Goal: Task Accomplishment & Management: Manage account settings

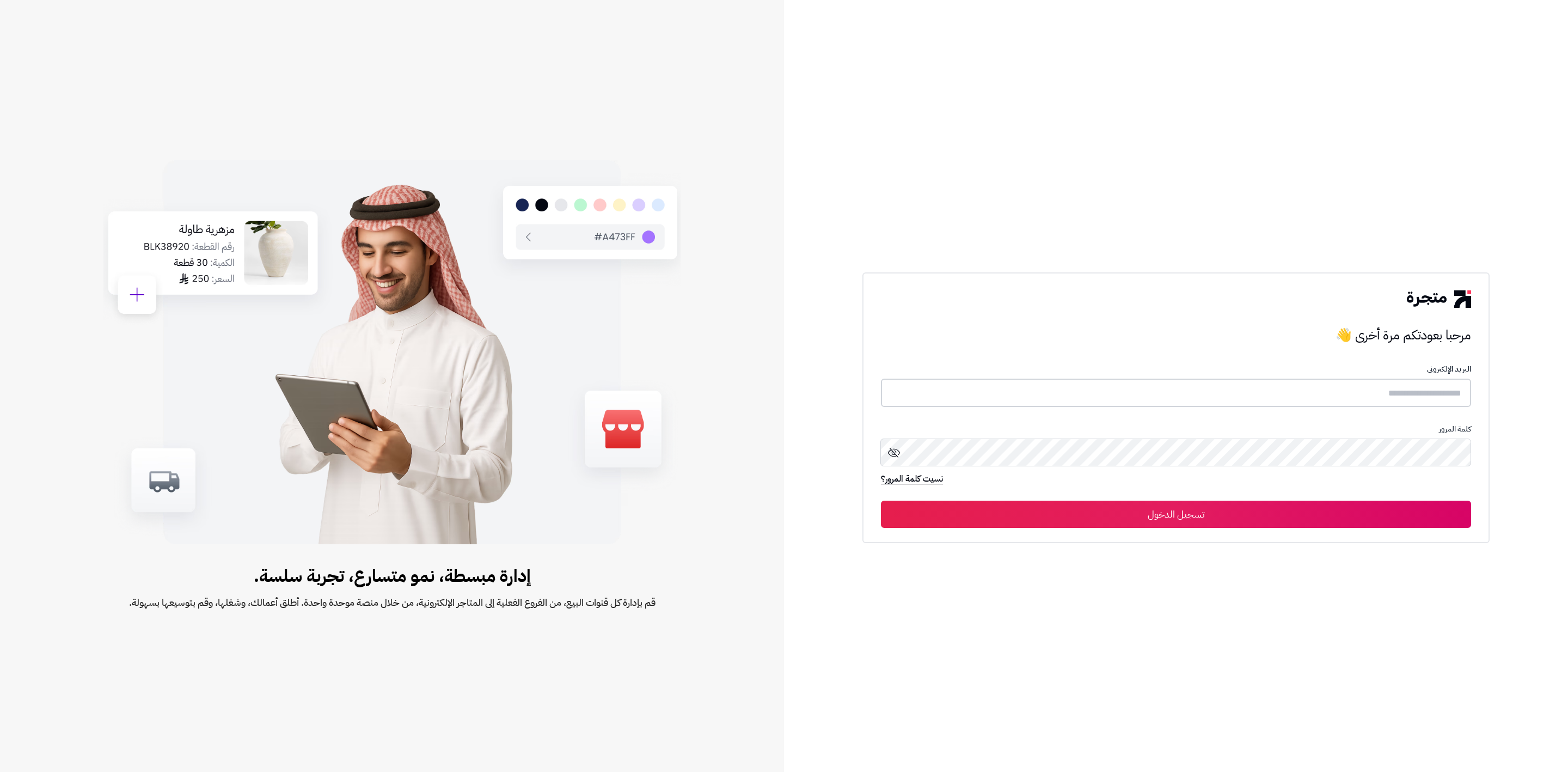
click at [1186, 383] on input "text" at bounding box center [1176, 393] width 590 height 29
type input "**********"
click at [888, 454] on icon at bounding box center [894, 452] width 12 height 10
click at [1198, 525] on button "تسجيل الدخول" at bounding box center [1176, 514] width 590 height 27
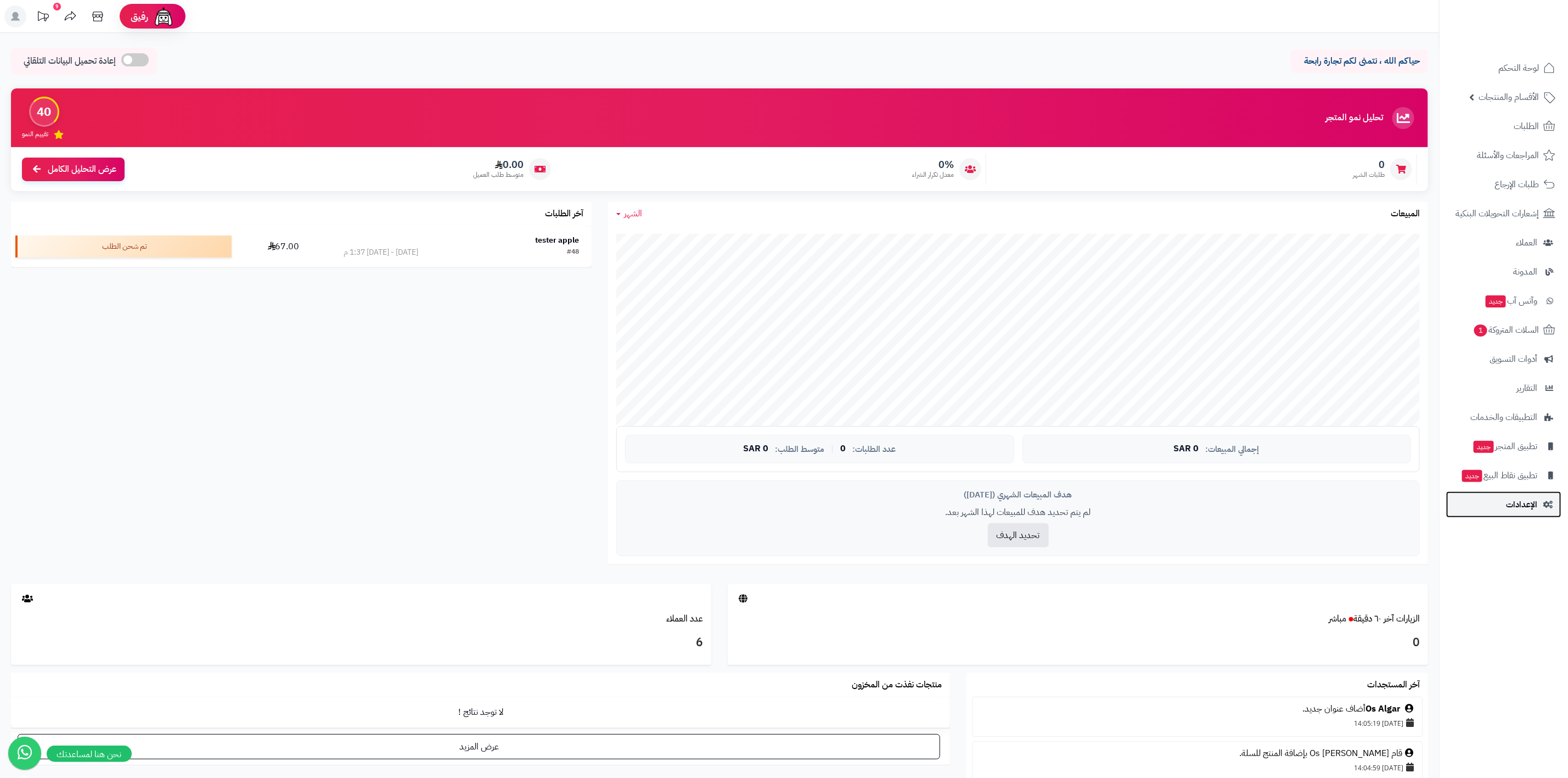
click at [1506, 506] on link "الإعدادات" at bounding box center [1504, 504] width 115 height 26
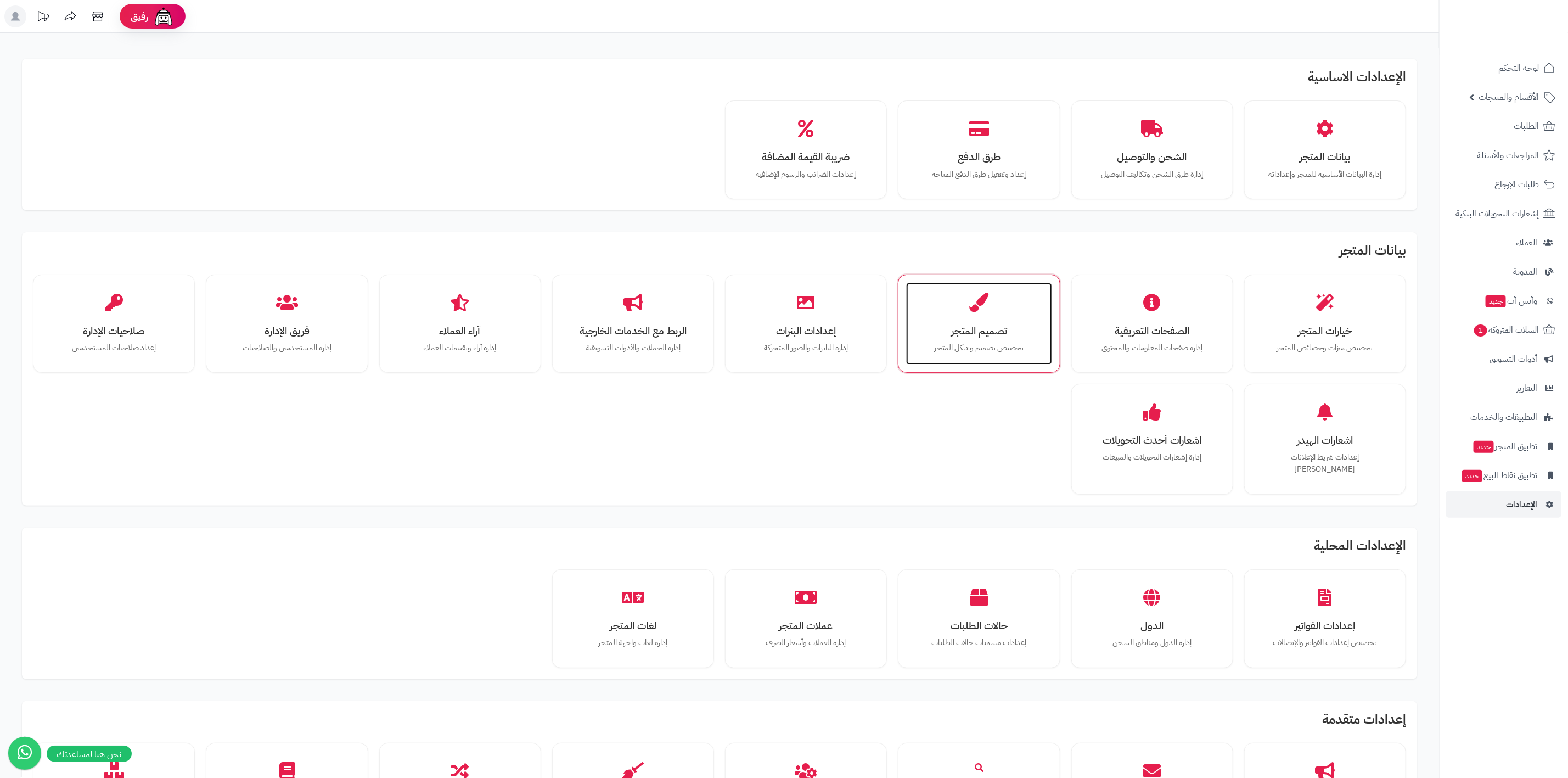
click at [947, 335] on h3 "تصميم المتجر" at bounding box center [979, 331] width 123 height 11
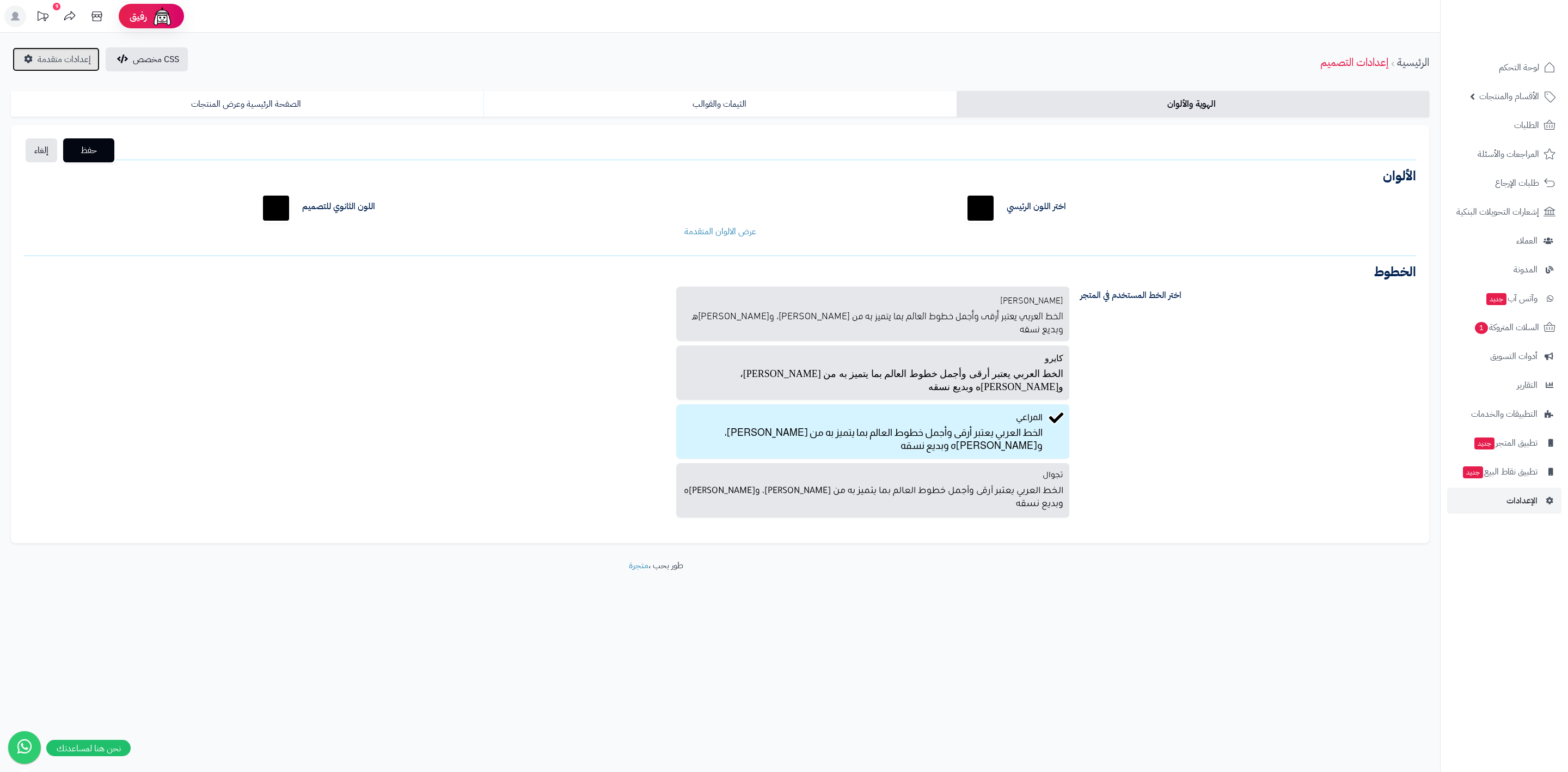
click at [68, 68] on link "إعدادات متقدمة" at bounding box center [56, 60] width 87 height 24
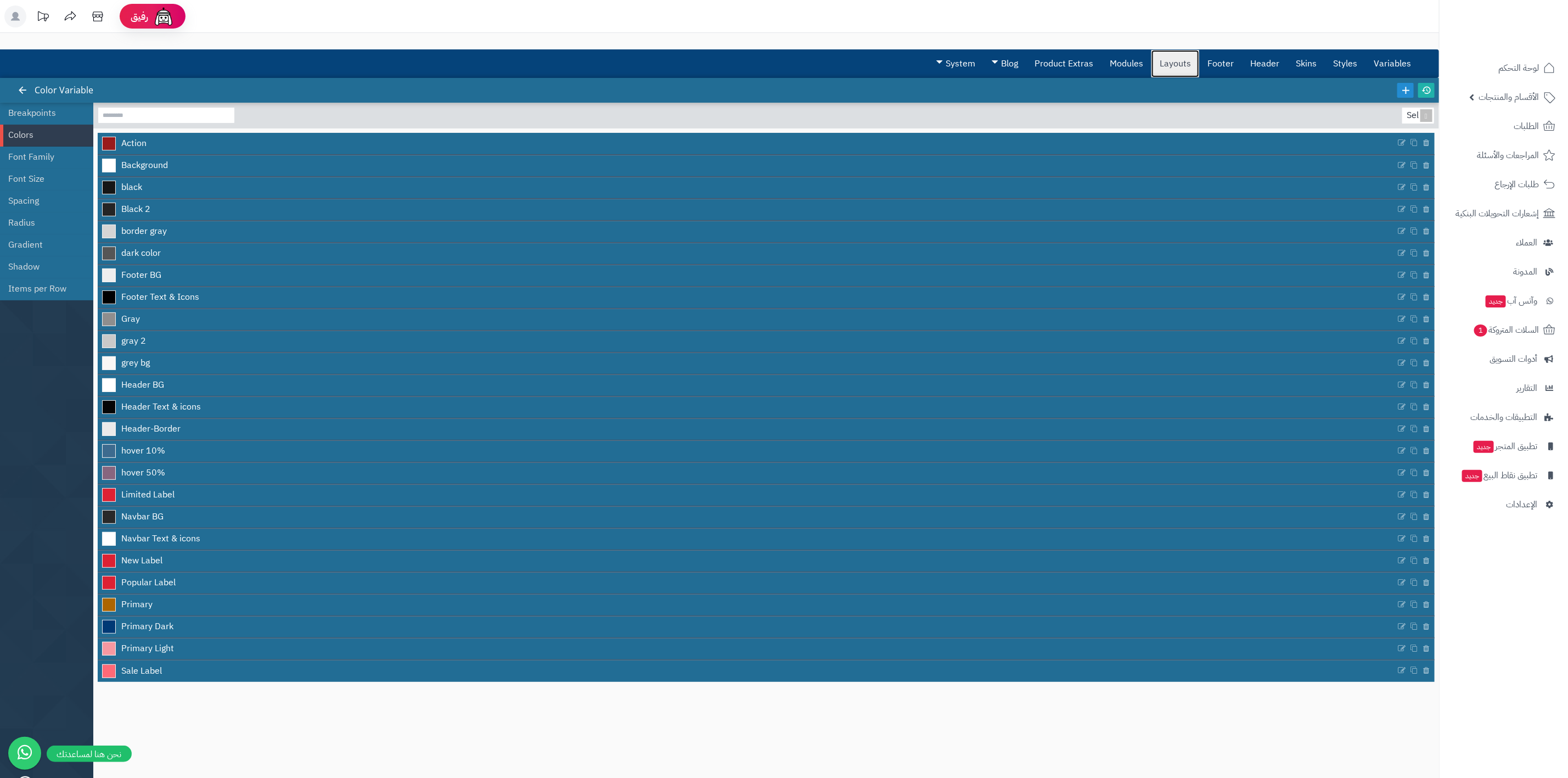
click at [1174, 61] on link "Layouts" at bounding box center [1174, 64] width 48 height 28
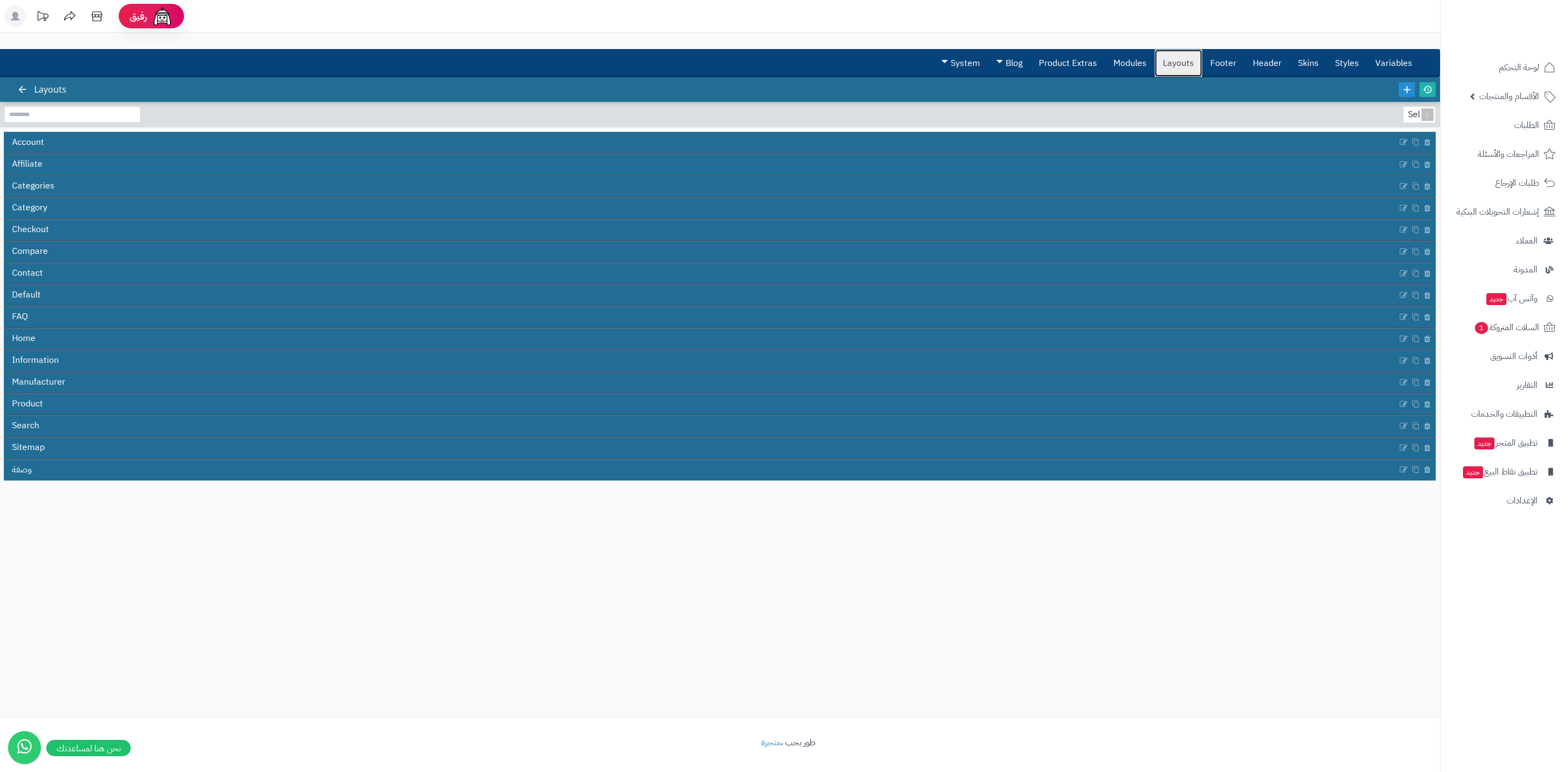
click at [1183, 57] on link "Layouts" at bounding box center [1178, 64] width 48 height 27
click at [1131, 56] on link "Modules" at bounding box center [1131, 64] width 50 height 27
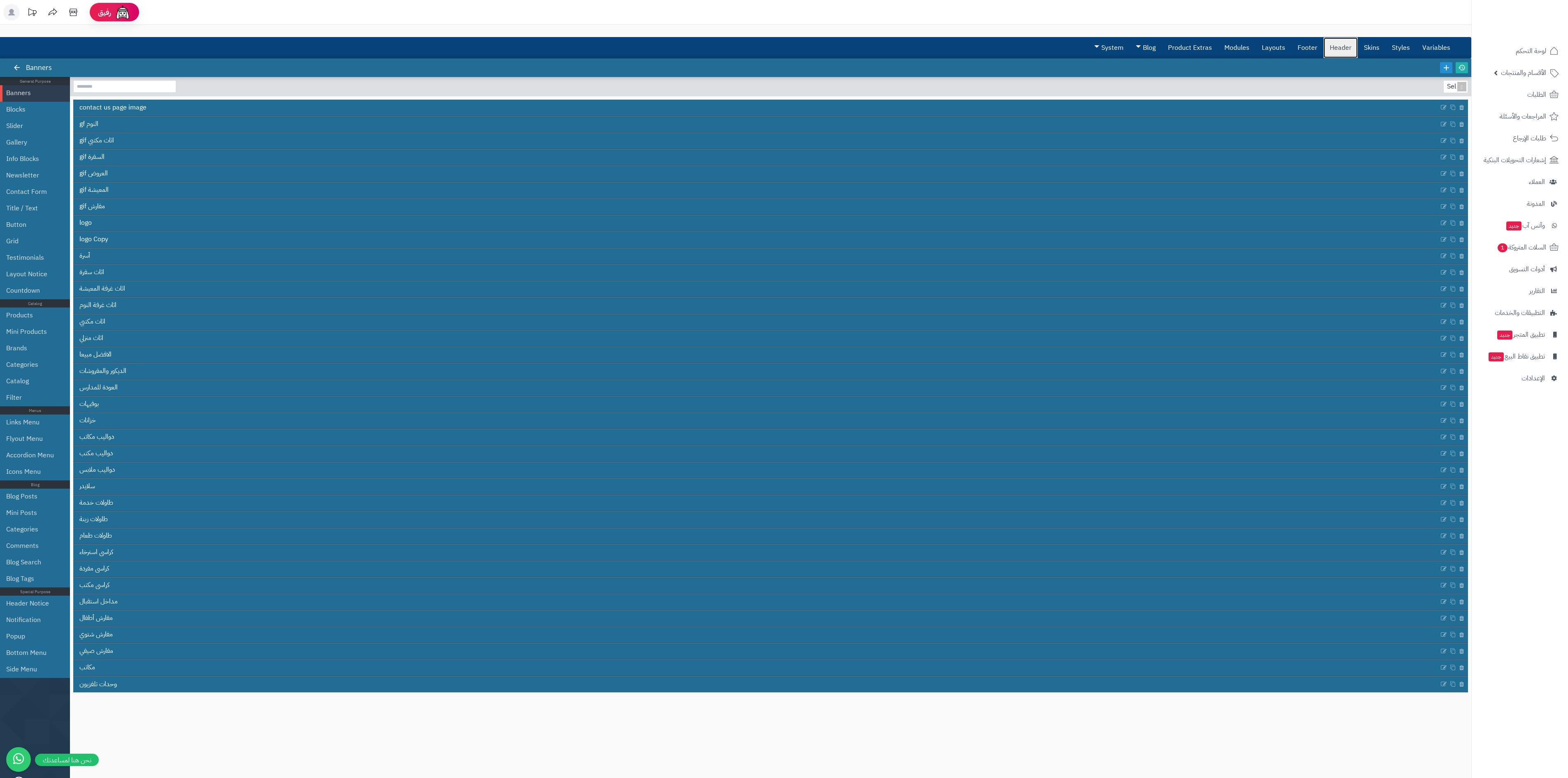
click at [1185, 46] on link "Header" at bounding box center [1340, 48] width 34 height 21
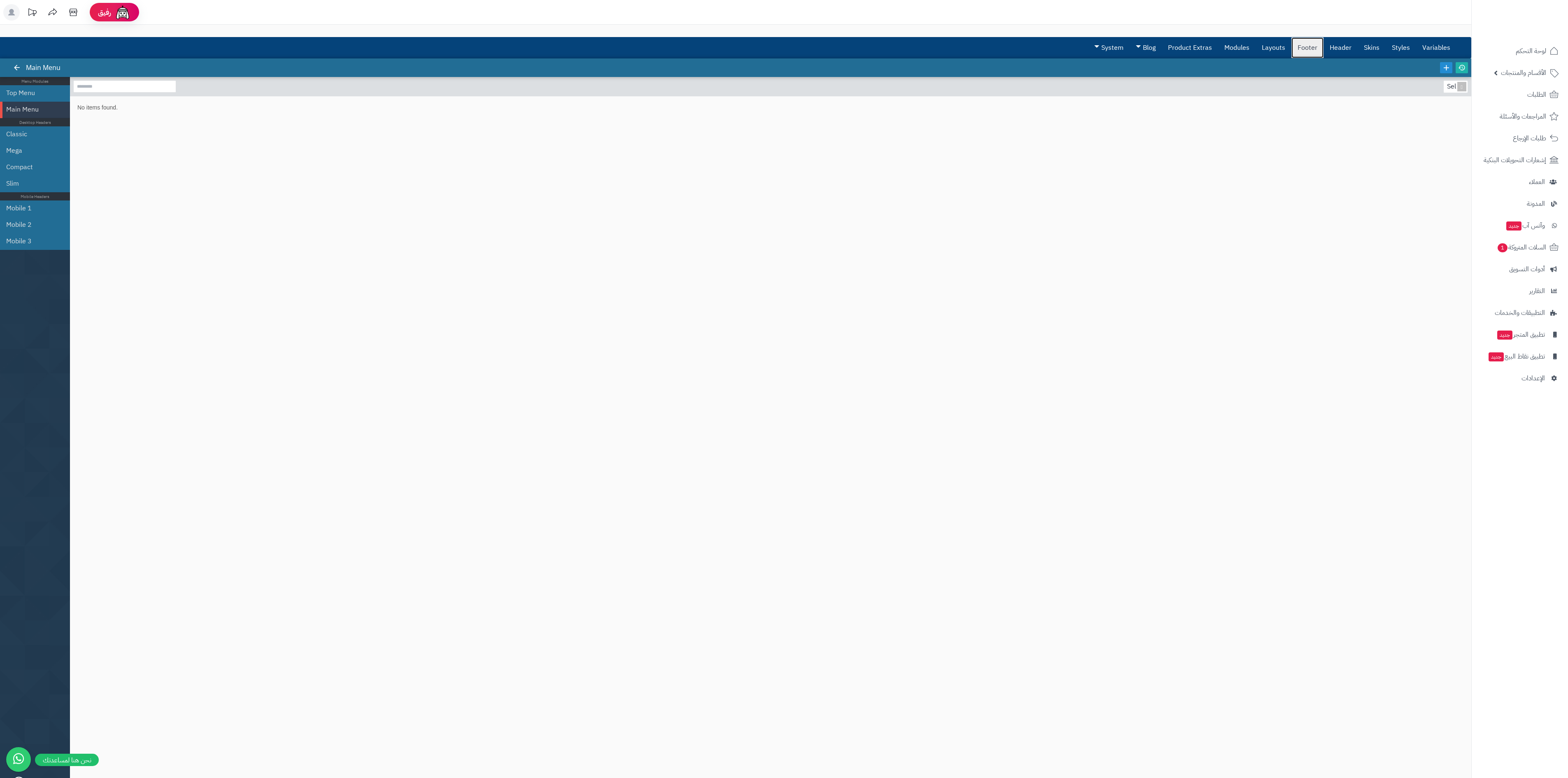
click at [1185, 46] on link "Footer" at bounding box center [1307, 48] width 32 height 21
